Goal: Check status: Check status

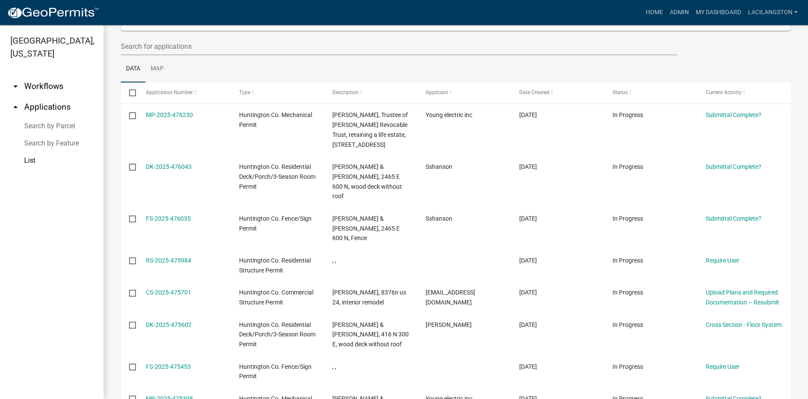
scroll to position [86, 0]
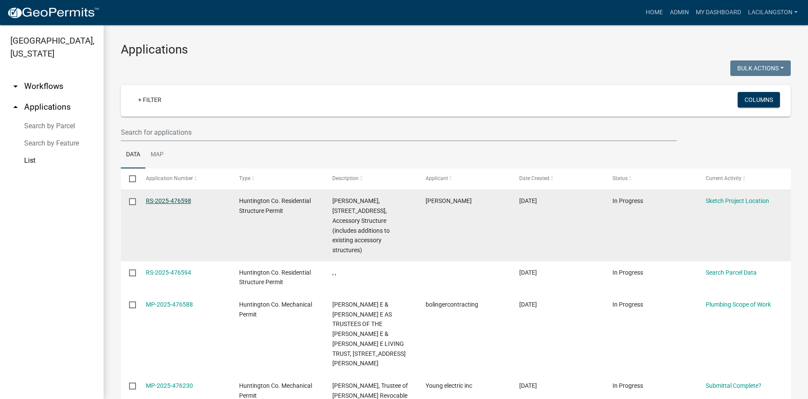
click at [165, 204] on link "RS-2025-476598" at bounding box center [168, 200] width 45 height 7
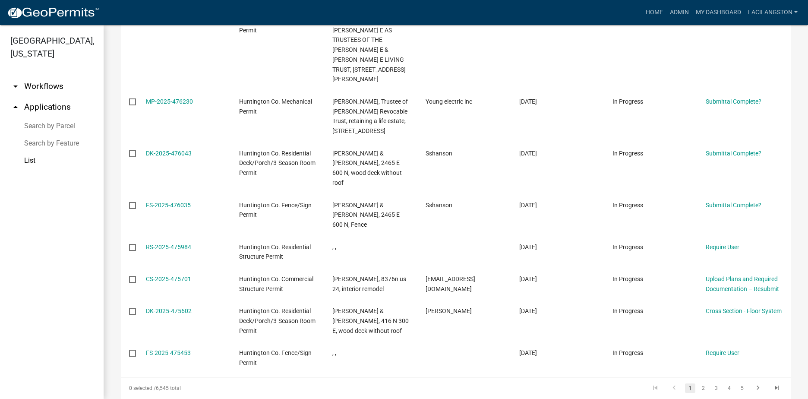
scroll to position [289, 0]
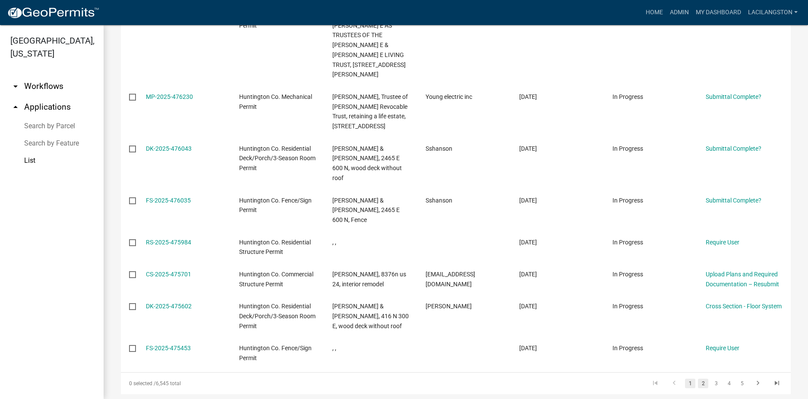
click at [698, 378] on link "2" at bounding box center [703, 382] width 10 height 9
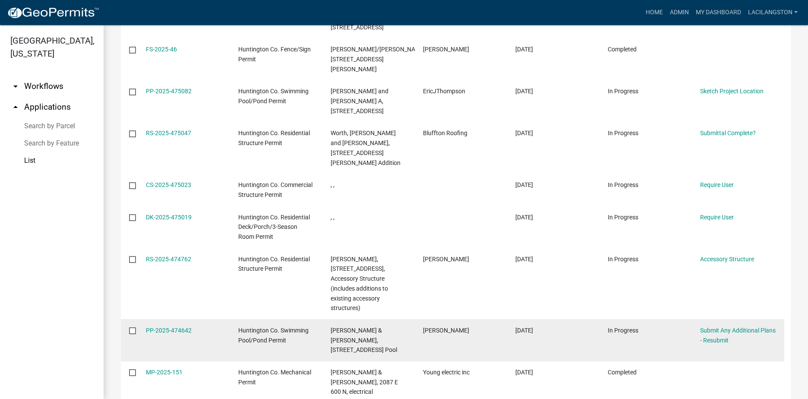
scroll to position [259, 0]
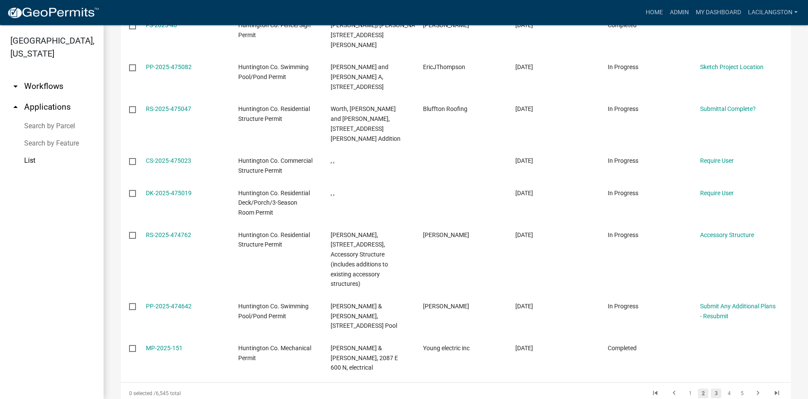
click at [711, 388] on link "3" at bounding box center [716, 392] width 10 height 9
